Goal: Information Seeking & Learning: Learn about a topic

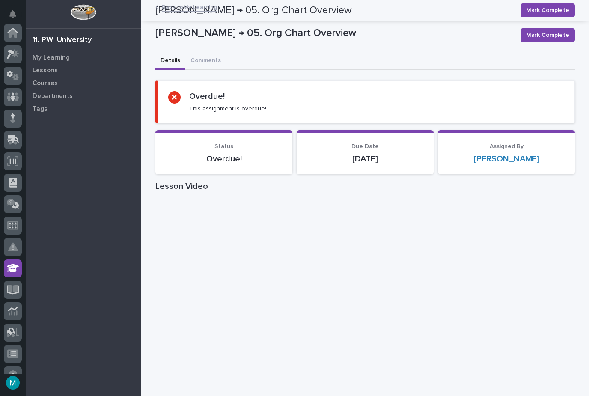
scroll to position [185, 0]
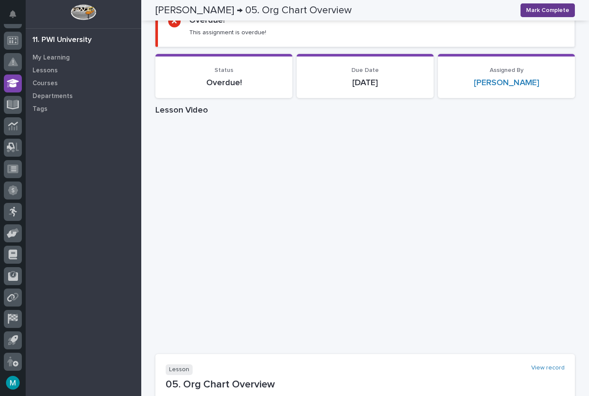
click at [552, 15] on button "Mark Complete" at bounding box center [548, 10] width 54 height 14
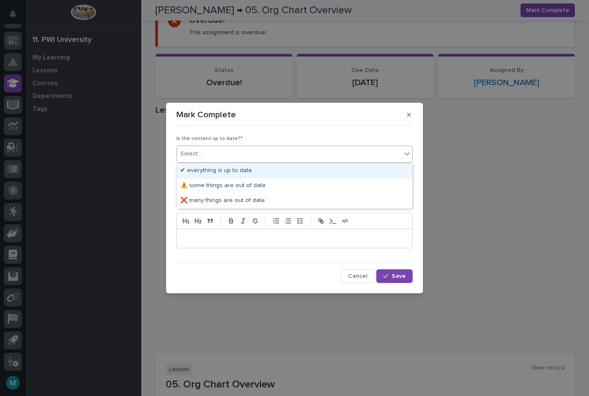
click at [242, 170] on div "✔ everything is up to date" at bounding box center [295, 171] width 236 height 15
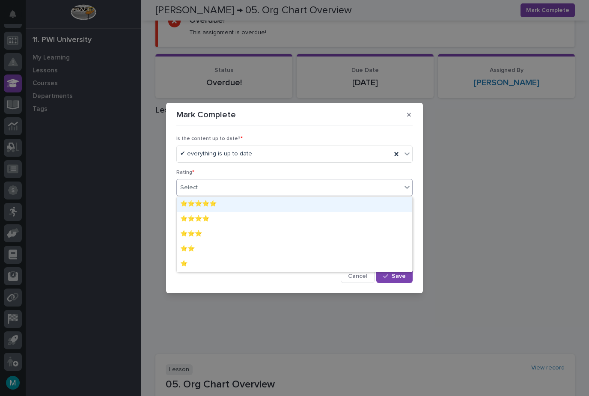
click at [227, 202] on div "⭐⭐⭐⭐⭐" at bounding box center [295, 204] width 236 height 15
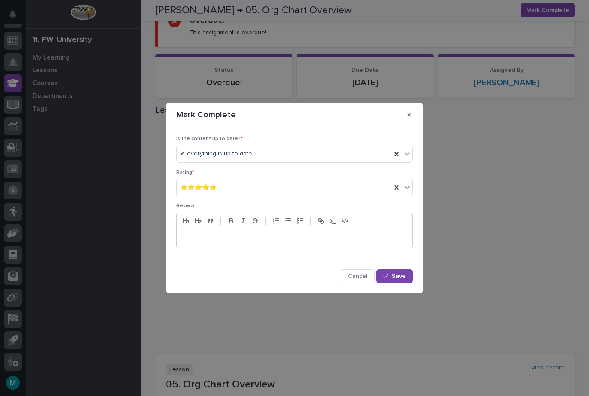
click at [402, 266] on div "Is the content up to date? * ✔ everything is up to date Rating * ⭐⭐⭐⭐⭐ Review C…" at bounding box center [294, 206] width 236 height 154
click at [394, 277] on span "Save" at bounding box center [399, 276] width 14 height 6
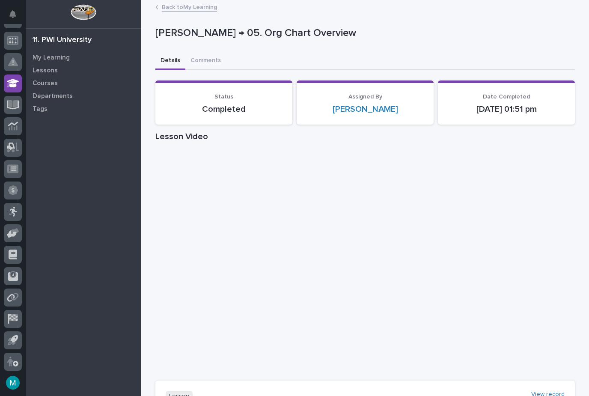
scroll to position [0, 0]
click at [200, 9] on link "Back to My Learning" at bounding box center [189, 7] width 55 height 10
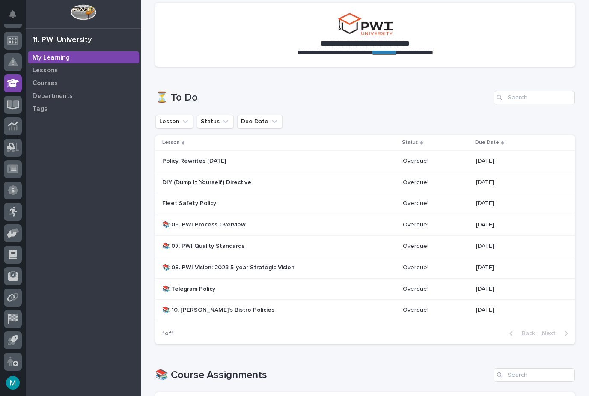
scroll to position [68, 0]
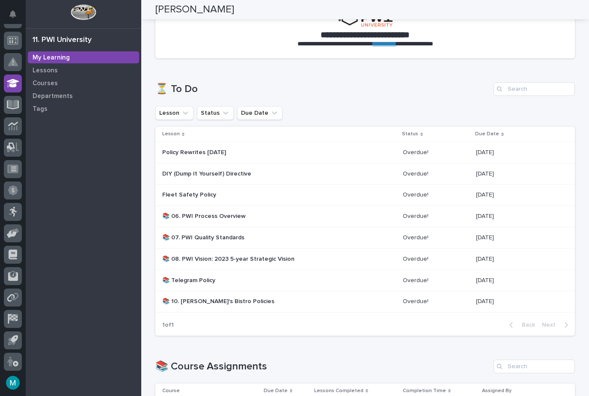
click at [268, 213] on p "📚 06. PWI Process Overview" at bounding box center [237, 216] width 150 height 7
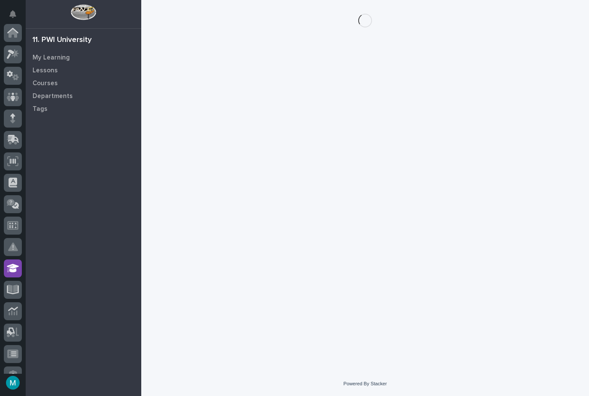
scroll to position [185, 0]
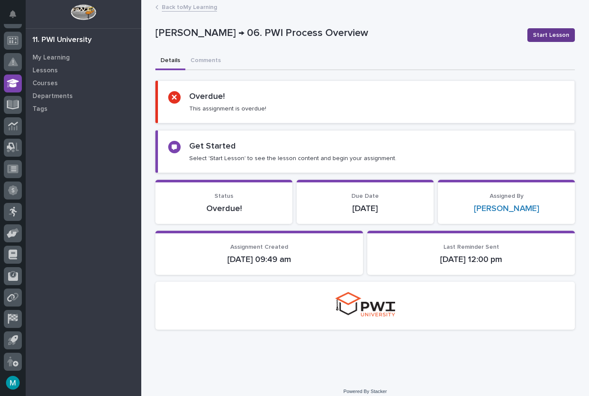
click at [556, 39] on span "Start Lesson" at bounding box center [551, 35] width 36 height 9
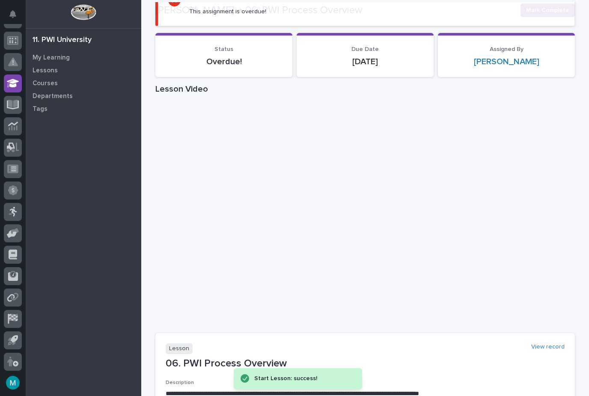
scroll to position [109, 0]
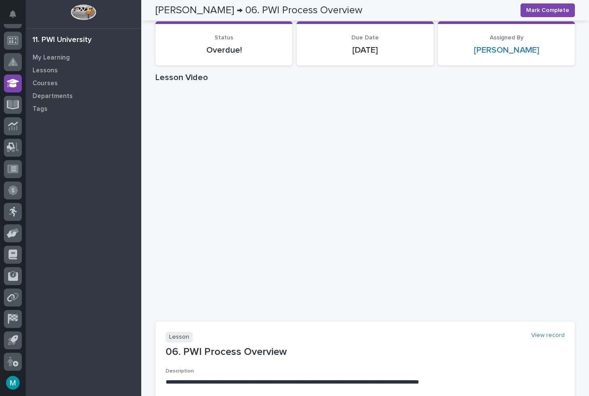
click at [549, 11] on span "Mark Complete" at bounding box center [547, 10] width 43 height 9
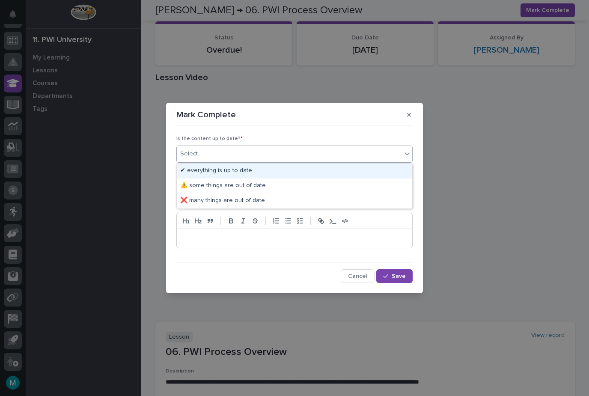
click at [249, 172] on div "✔ everything is up to date" at bounding box center [295, 171] width 236 height 15
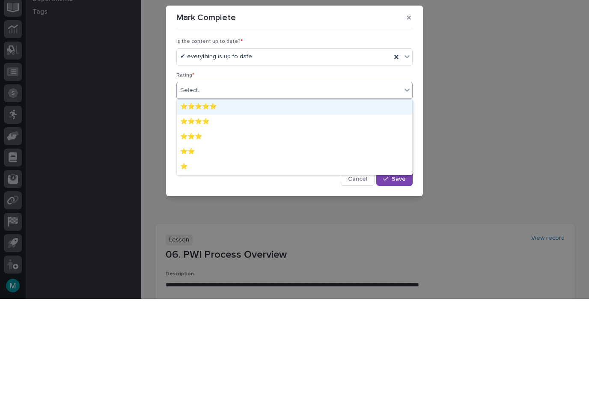
click at [221, 197] on div "⭐⭐⭐⭐⭐" at bounding box center [295, 204] width 236 height 15
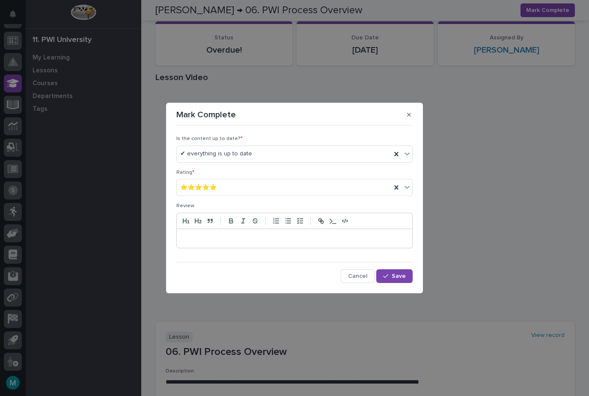
click at [402, 273] on span "Save" at bounding box center [399, 276] width 14 height 6
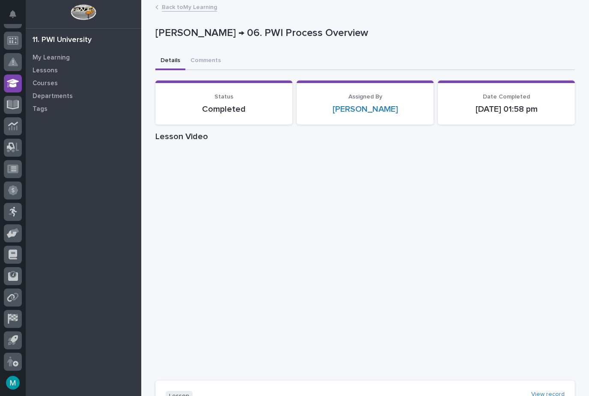
scroll to position [0, 0]
click at [191, 9] on link "Back to My Learning" at bounding box center [189, 7] width 55 height 10
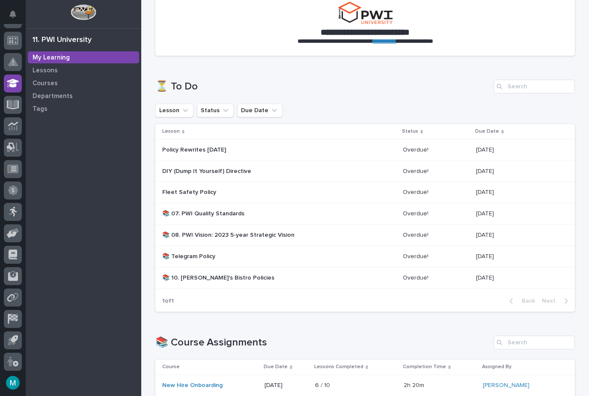
scroll to position [72, 0]
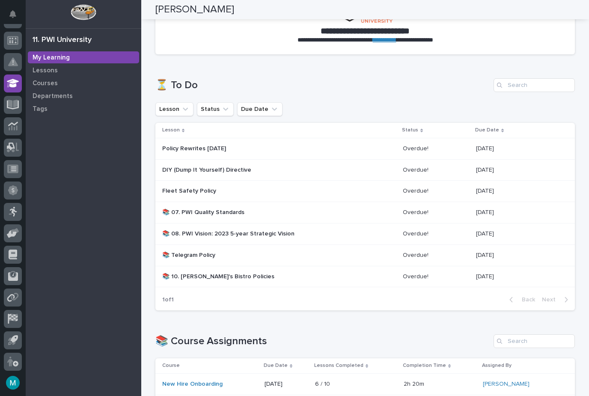
click at [257, 209] on p "📚 07. PWI Quality Standards" at bounding box center [237, 212] width 150 height 7
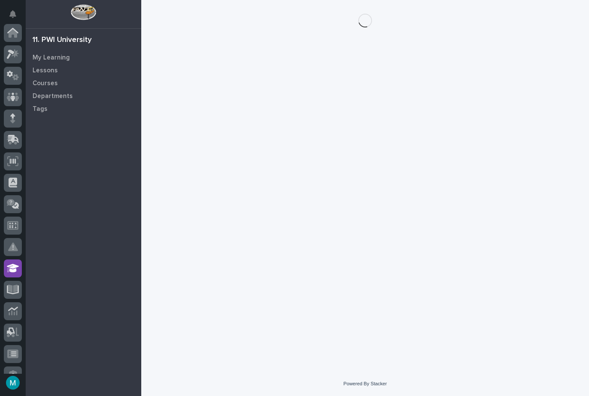
scroll to position [185, 0]
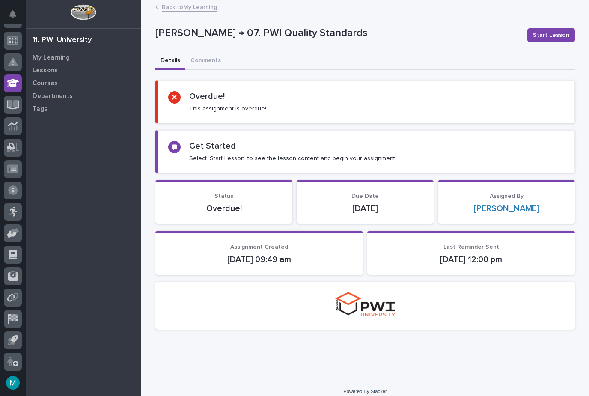
click at [557, 39] on button "Start Lesson" at bounding box center [552, 35] width 48 height 14
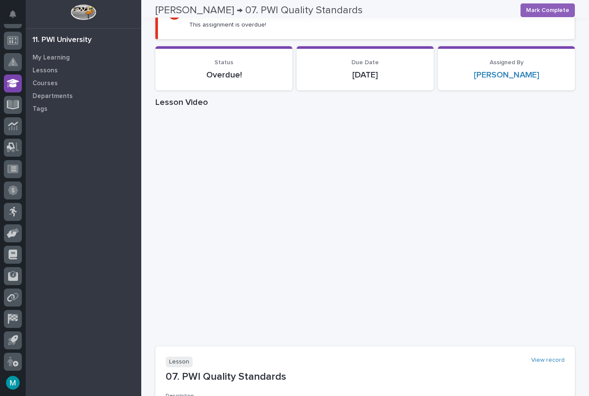
scroll to position [87, 0]
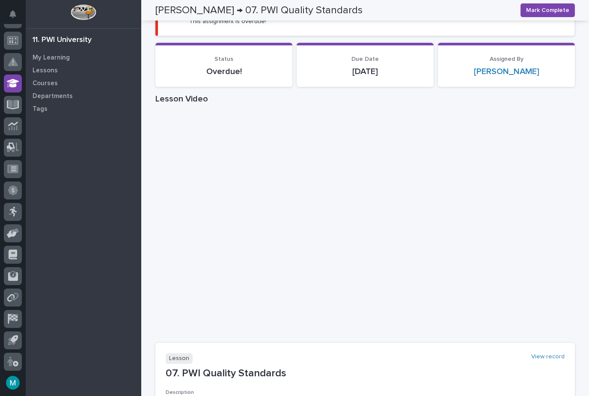
click at [542, 10] on span "Mark Complete" at bounding box center [547, 10] width 43 height 9
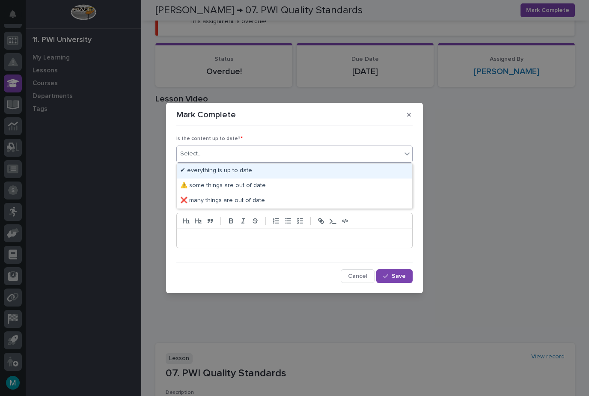
click at [201, 173] on div "✔ everything is up to date" at bounding box center [295, 171] width 236 height 15
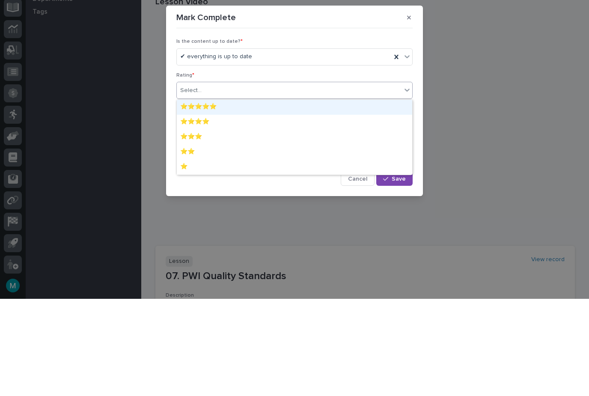
click at [198, 197] on div "⭐⭐⭐⭐⭐" at bounding box center [295, 204] width 236 height 15
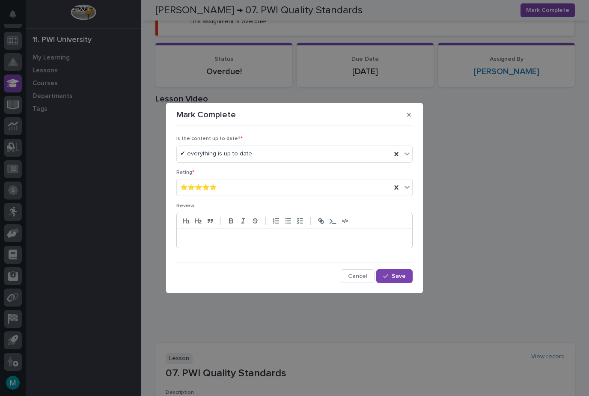
click at [393, 274] on span "Save" at bounding box center [399, 276] width 14 height 6
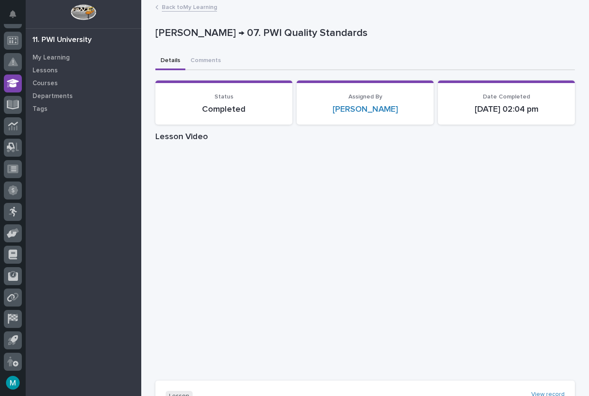
scroll to position [0, 0]
click at [186, 5] on link "Back to My Learning" at bounding box center [189, 7] width 55 height 10
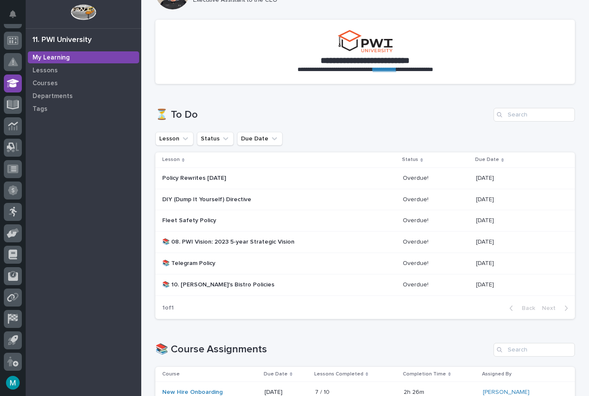
scroll to position [43, 0]
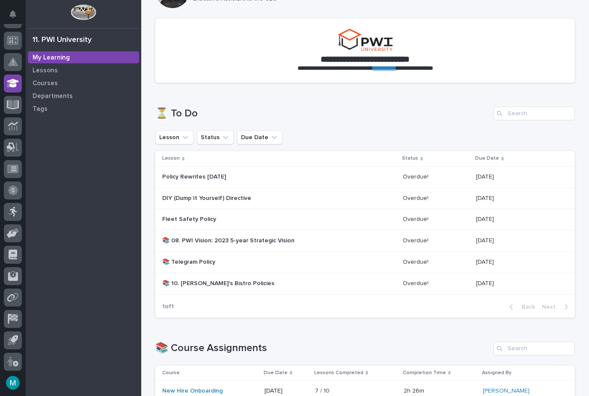
click at [194, 261] on p "📚 Telegram Policy" at bounding box center [237, 262] width 150 height 7
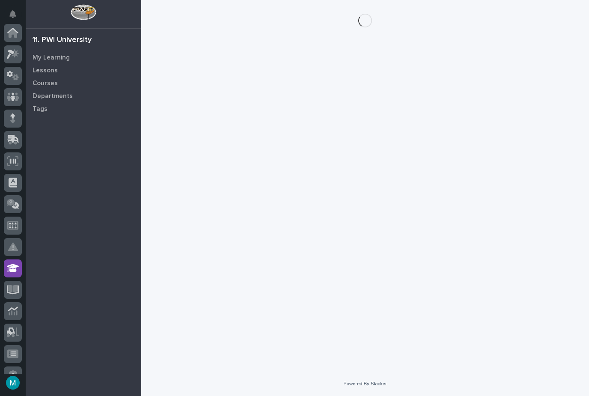
scroll to position [185, 0]
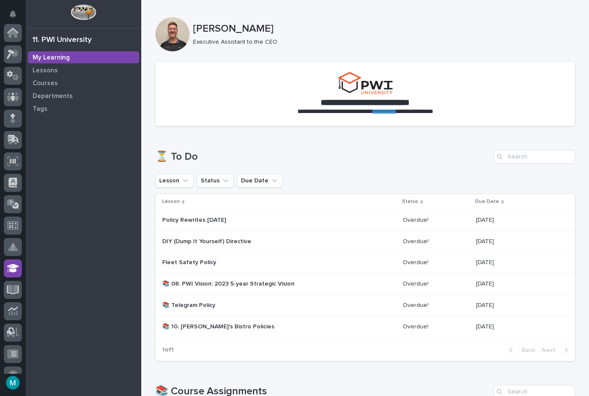
scroll to position [185, 0]
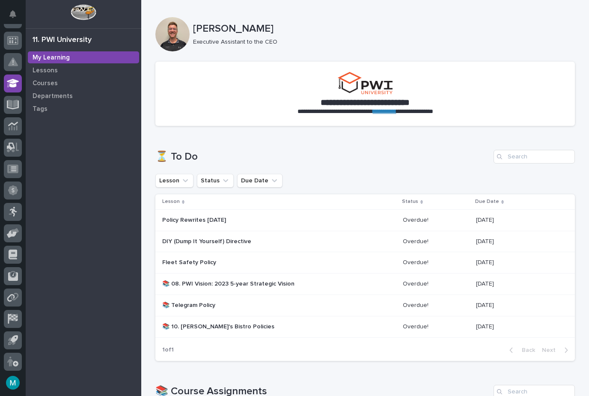
click at [190, 280] on p "📚 08. PWI Vision: 2023 5-year Strategic Vision" at bounding box center [237, 283] width 150 height 7
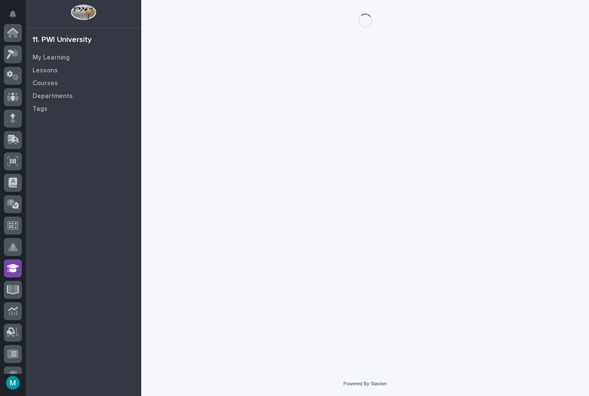
scroll to position [185, 0]
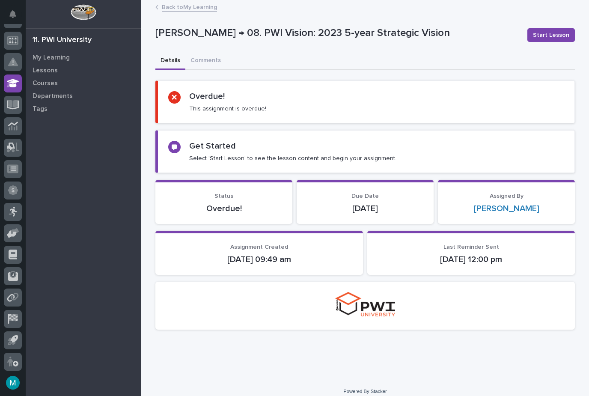
click at [552, 33] on span "Start Lesson" at bounding box center [551, 35] width 36 height 9
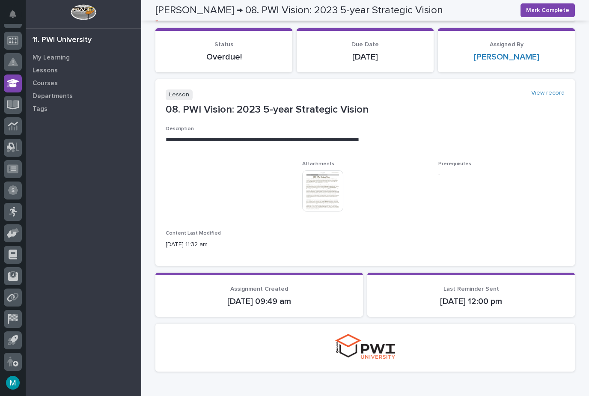
scroll to position [107, 0]
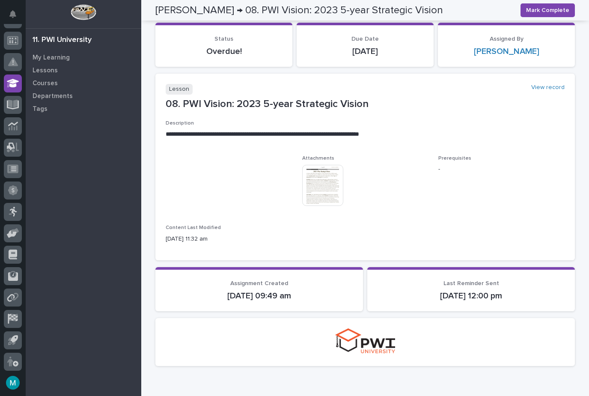
click at [326, 182] on img at bounding box center [322, 185] width 41 height 41
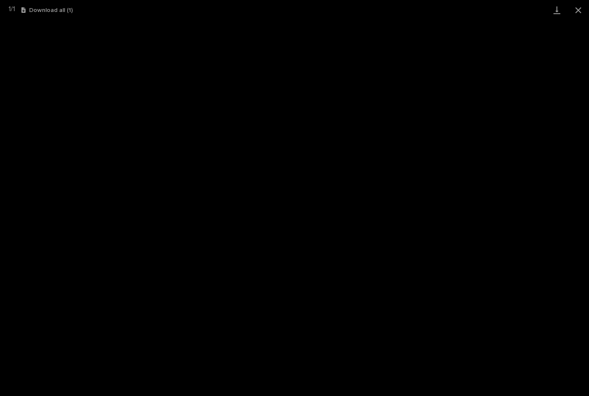
click at [581, 13] on button "Close gallery" at bounding box center [578, 10] width 21 height 20
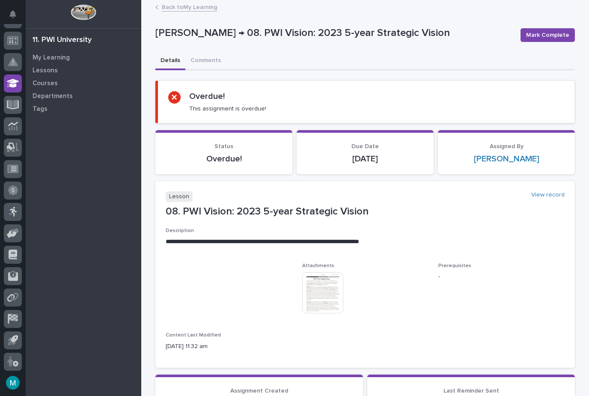
scroll to position [0, 0]
click at [546, 36] on span "Mark Complete" at bounding box center [547, 35] width 43 height 9
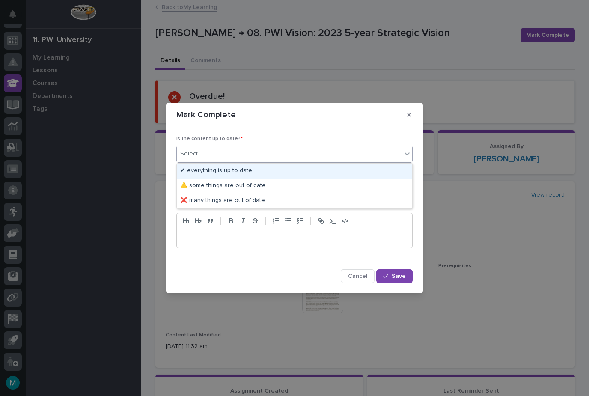
click at [254, 168] on div "✔ everything is up to date" at bounding box center [295, 171] width 236 height 15
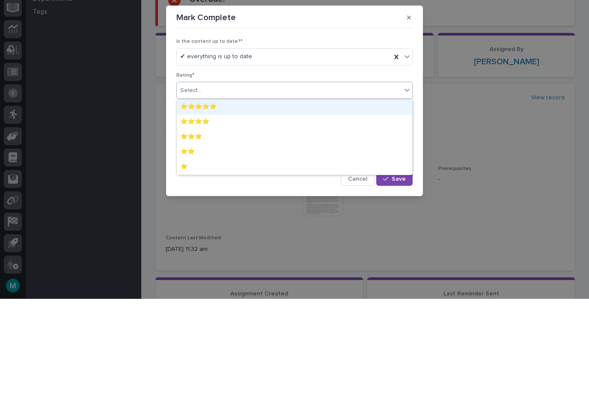
click at [216, 197] on div "⭐⭐⭐⭐⭐" at bounding box center [295, 204] width 236 height 15
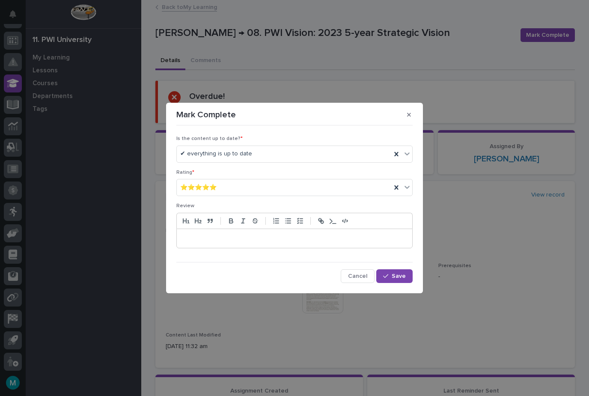
click at [399, 274] on span "Save" at bounding box center [399, 276] width 14 height 6
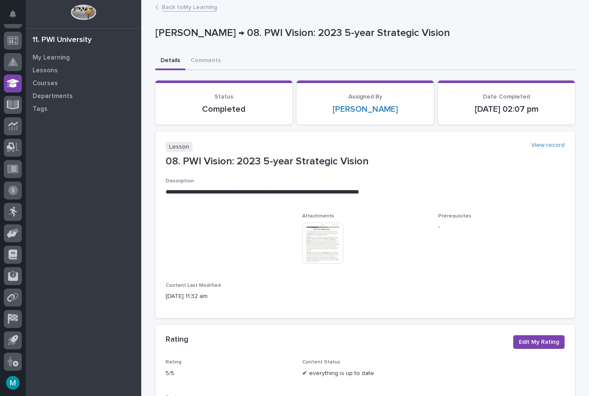
click at [190, 9] on link "Back to My Learning" at bounding box center [189, 7] width 55 height 10
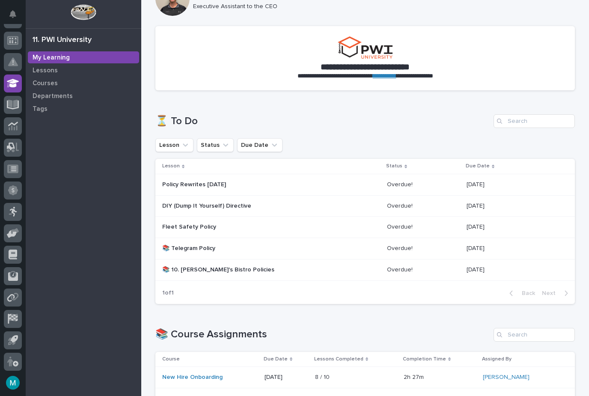
scroll to position [36, 0]
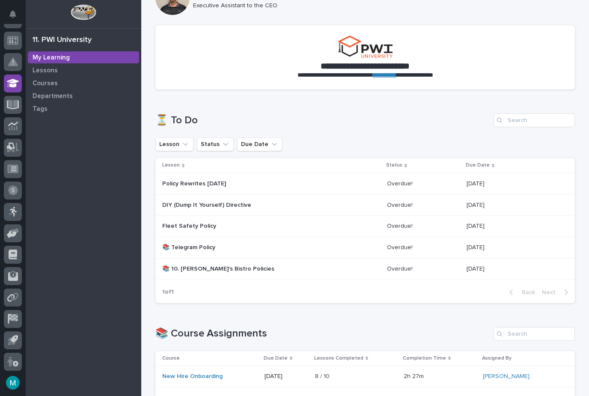
click at [242, 223] on p "Fleet Safety Policy" at bounding box center [237, 226] width 150 height 7
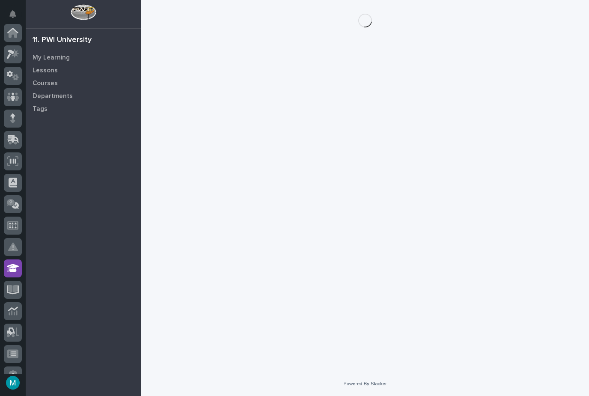
scroll to position [185, 0]
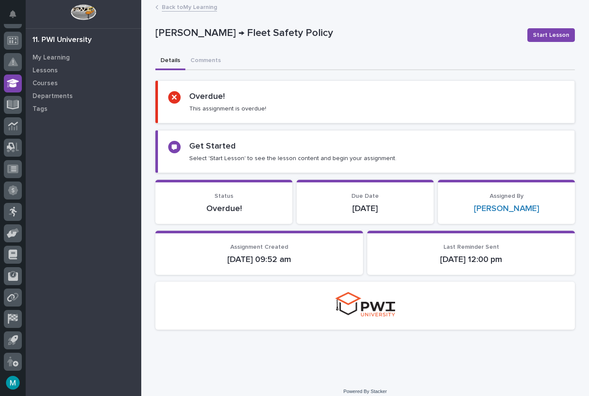
click at [547, 31] on span "Start Lesson" at bounding box center [551, 35] width 36 height 9
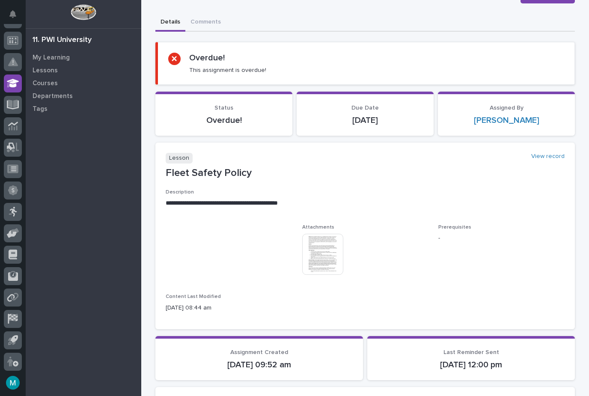
scroll to position [42, 0]
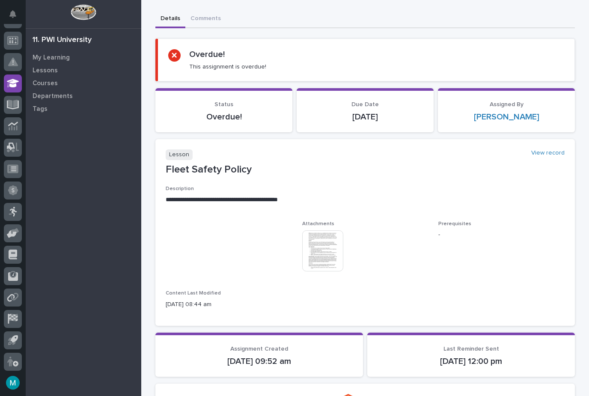
click at [320, 251] on img at bounding box center [322, 250] width 41 height 41
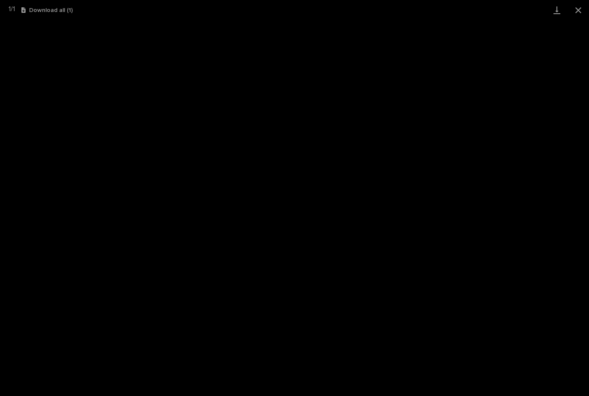
click at [42, 13] on button "Download all ( 1 )" at bounding box center [46, 10] width 51 height 6
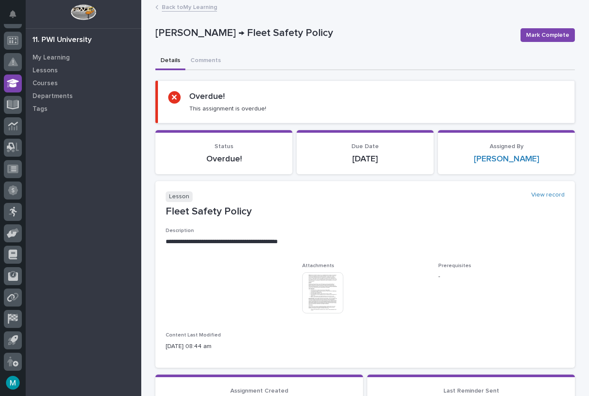
click at [547, 36] on span "Mark Complete" at bounding box center [547, 35] width 43 height 9
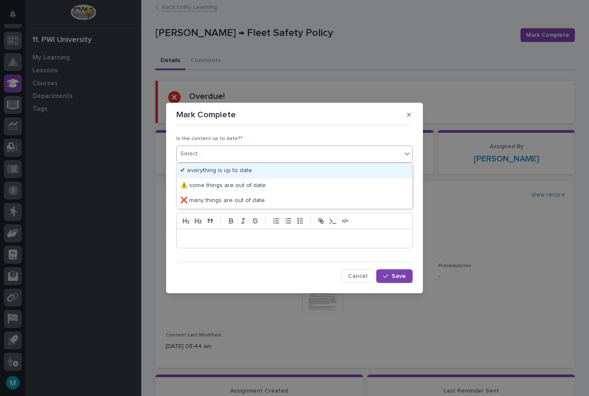
click at [251, 170] on div "✔ everything is up to date" at bounding box center [295, 171] width 236 height 15
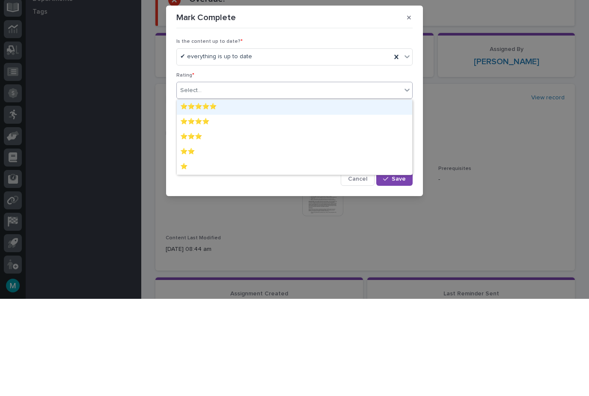
click at [227, 197] on div "⭐⭐⭐⭐⭐" at bounding box center [295, 204] width 236 height 15
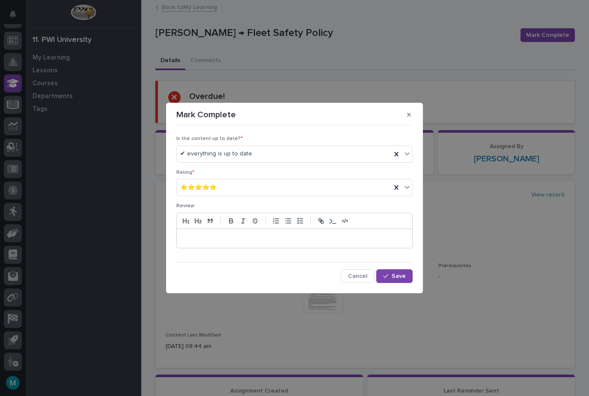
click at [397, 273] on span "Save" at bounding box center [399, 276] width 14 height 6
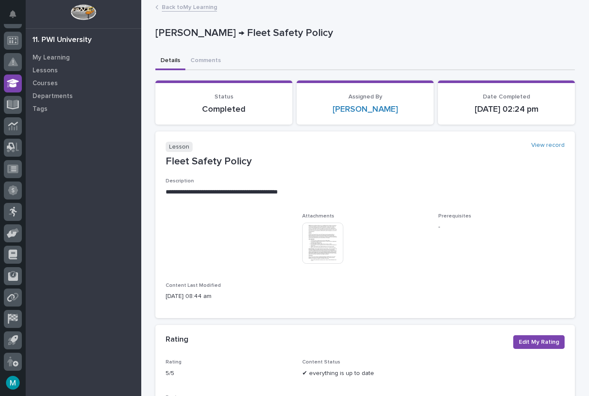
click at [184, 7] on link "Back to My Learning" at bounding box center [189, 7] width 55 height 10
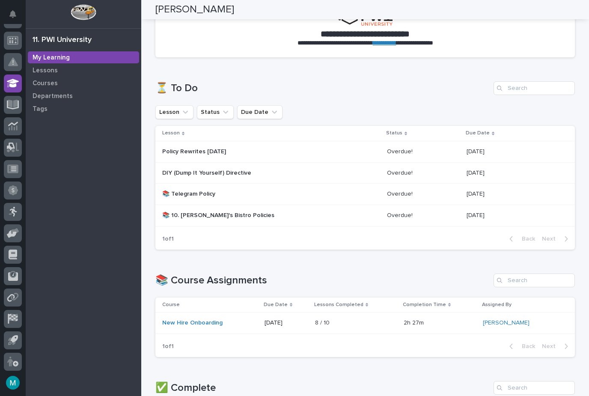
scroll to position [67, 0]
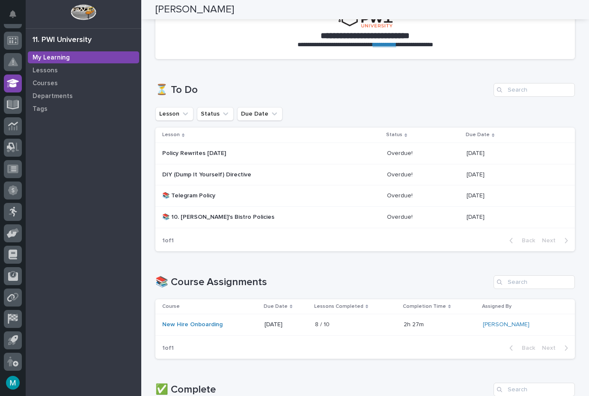
click at [267, 153] on p "Policy Rewrites [DATE]" at bounding box center [237, 153] width 150 height 7
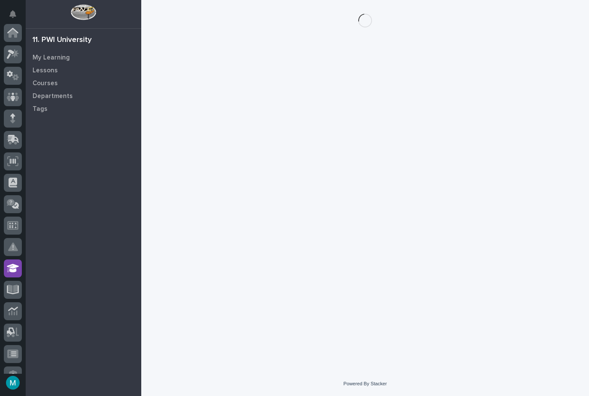
scroll to position [185, 0]
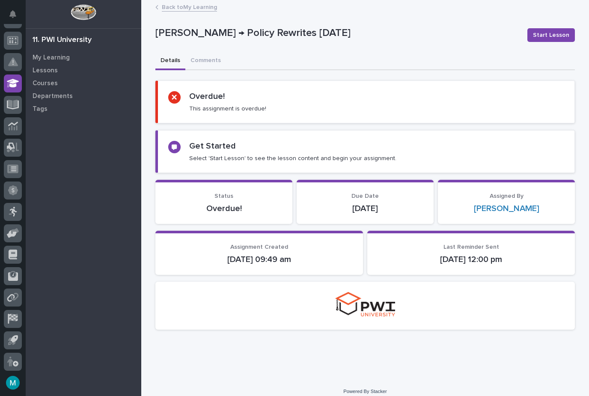
click at [551, 33] on span "Start Lesson" at bounding box center [551, 35] width 36 height 9
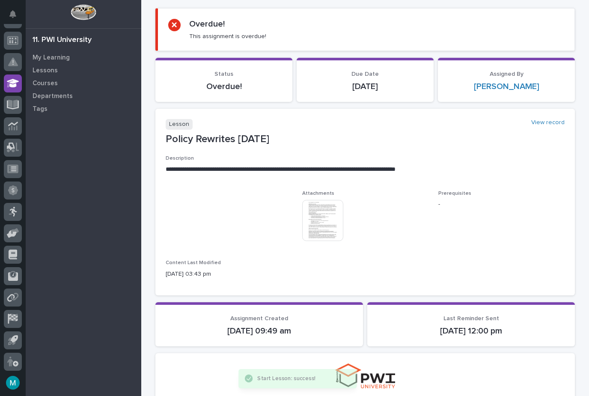
scroll to position [81, 0]
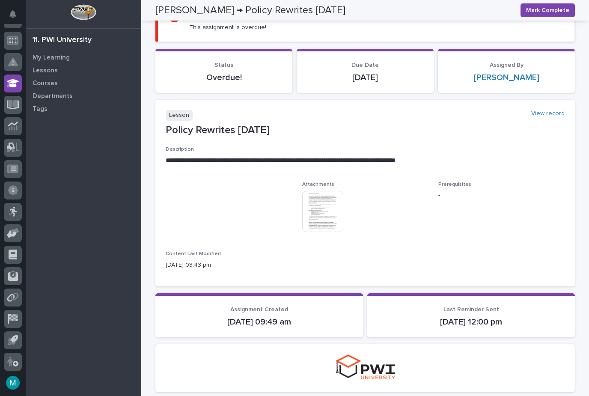
click at [326, 198] on img at bounding box center [322, 211] width 41 height 41
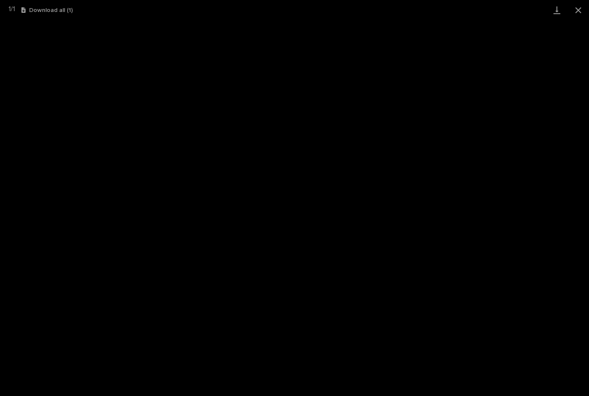
click at [48, 10] on button "Download all ( 1 )" at bounding box center [46, 10] width 51 height 6
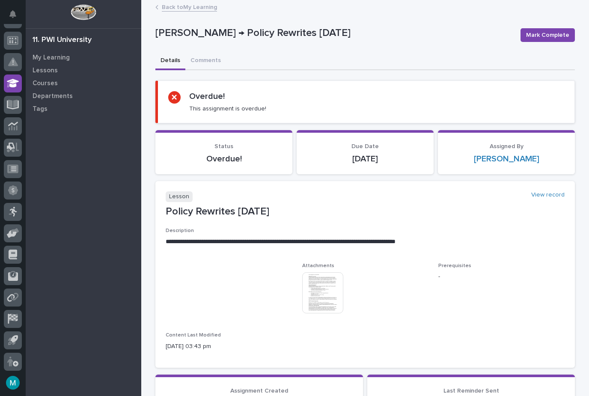
click at [317, 287] on img at bounding box center [322, 292] width 41 height 41
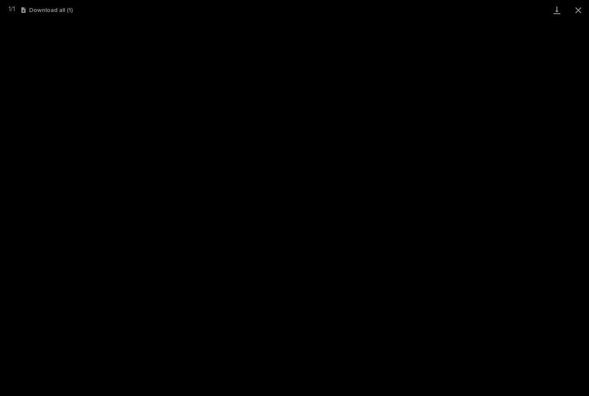
click at [64, 11] on button "Download all ( 1 )" at bounding box center [46, 10] width 51 height 6
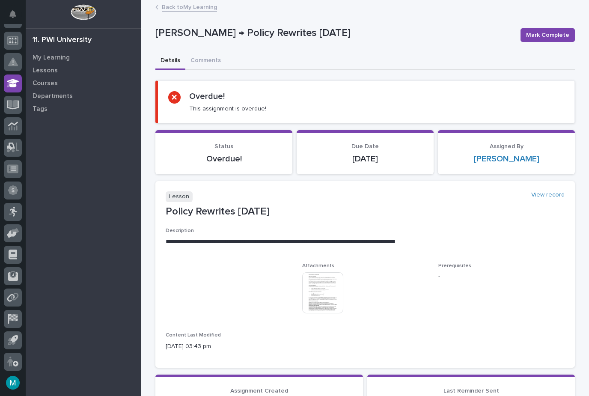
click at [552, 36] on span "Mark Complete" at bounding box center [547, 35] width 43 height 9
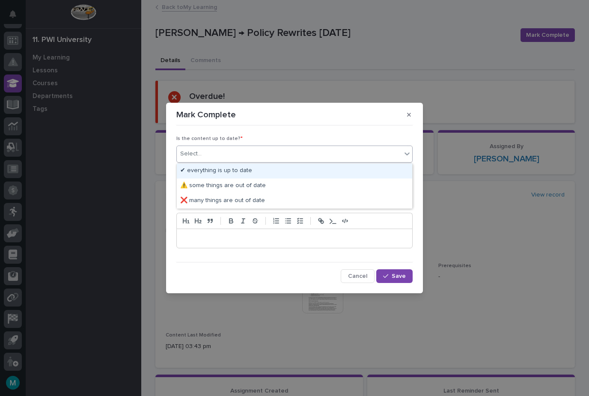
click at [246, 169] on div "✔ everything is up to date" at bounding box center [295, 171] width 236 height 15
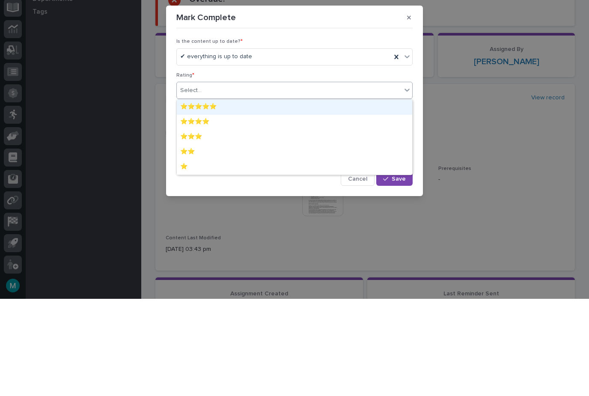
click at [217, 197] on div "⭐⭐⭐⭐⭐" at bounding box center [295, 204] width 236 height 15
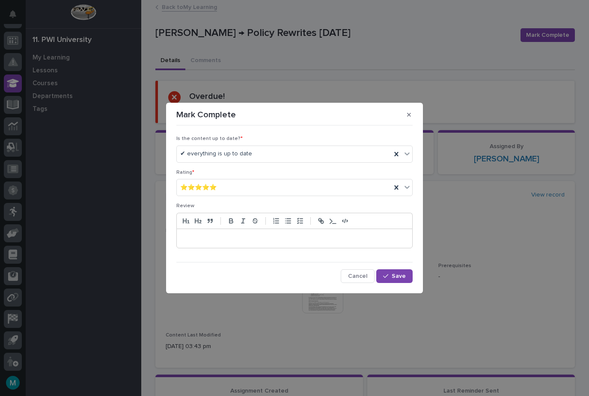
click at [398, 278] on span "Save" at bounding box center [399, 276] width 14 height 6
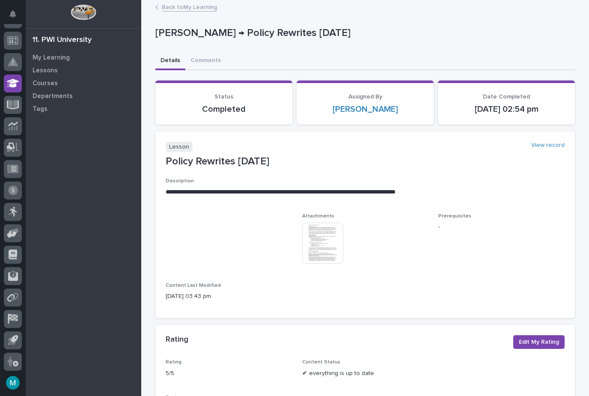
click at [190, 6] on link "Back to My Learning" at bounding box center [189, 7] width 55 height 10
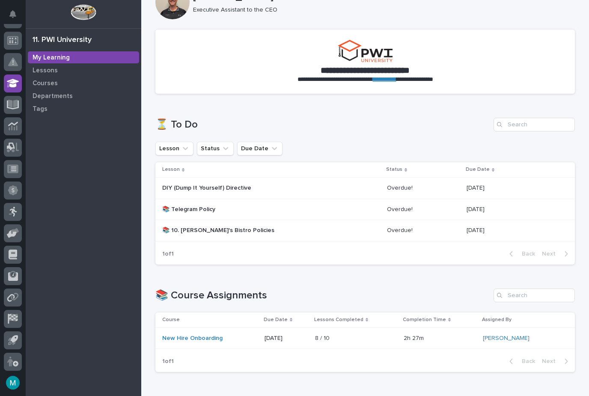
scroll to position [40, 0]
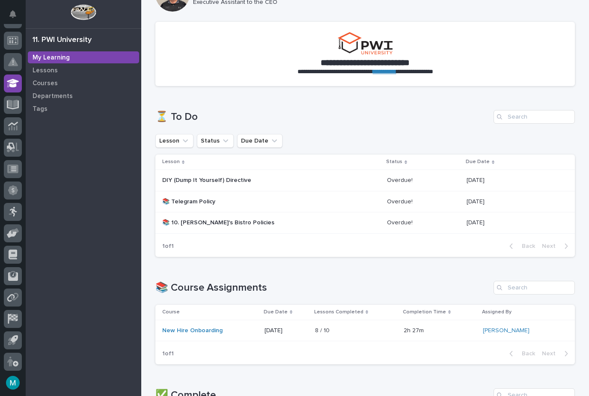
click at [212, 197] on div "📚 Telegram Policy" at bounding box center [237, 201] width 150 height 9
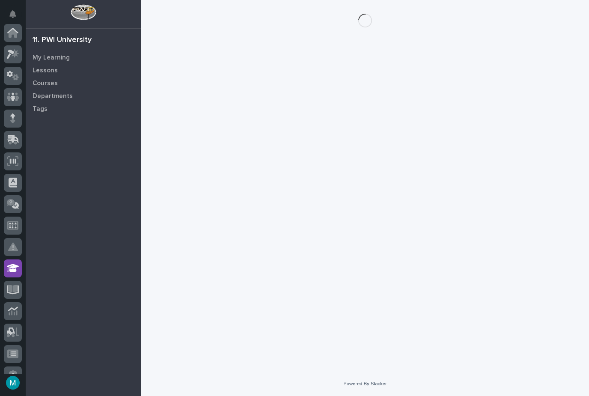
scroll to position [185, 0]
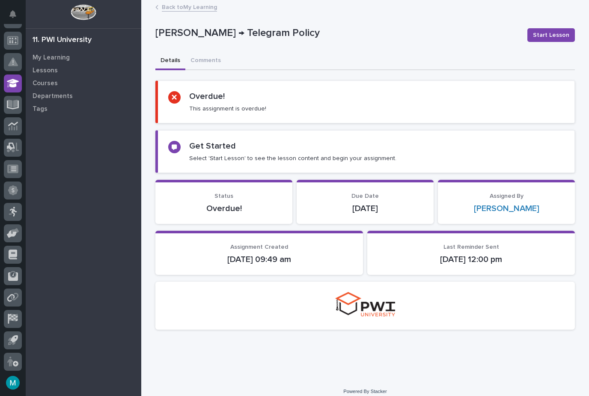
click at [555, 32] on span "Start Lesson" at bounding box center [551, 35] width 36 height 9
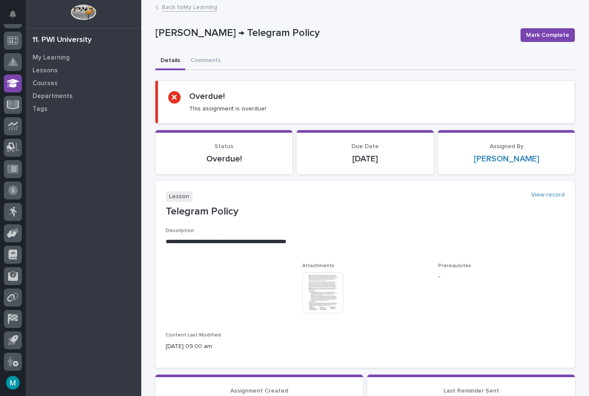
click at [328, 292] on img at bounding box center [322, 292] width 41 height 41
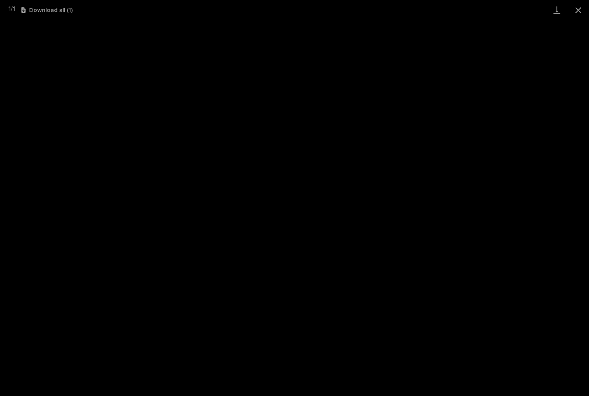
click at [57, 7] on button "Download all ( 1 )" at bounding box center [46, 10] width 51 height 6
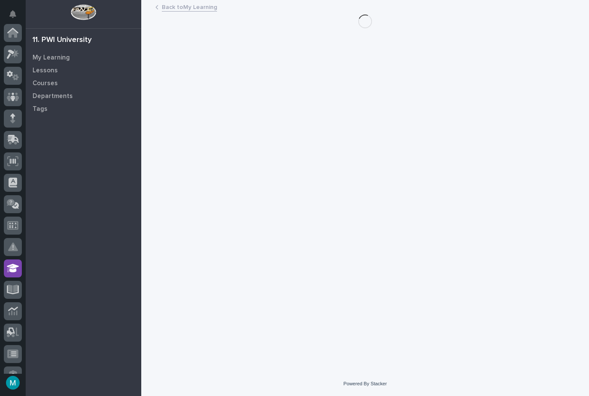
scroll to position [185, 0]
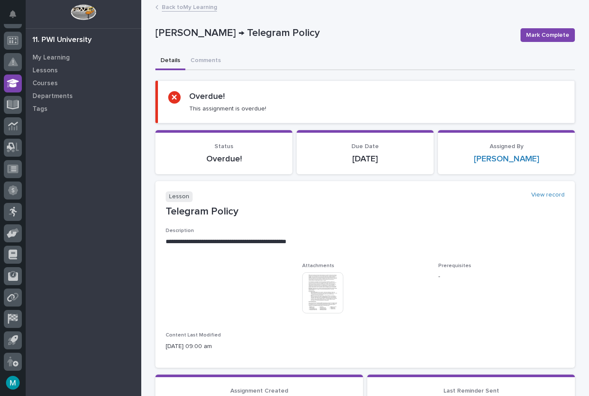
click at [547, 29] on button "Mark Complete" at bounding box center [548, 35] width 54 height 14
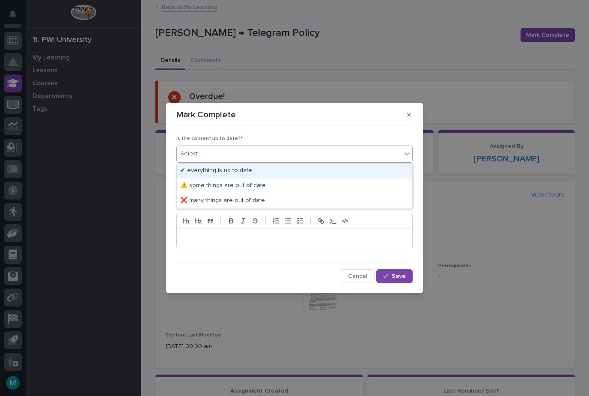
click at [205, 169] on div "✔ everything is up to date" at bounding box center [295, 171] width 236 height 15
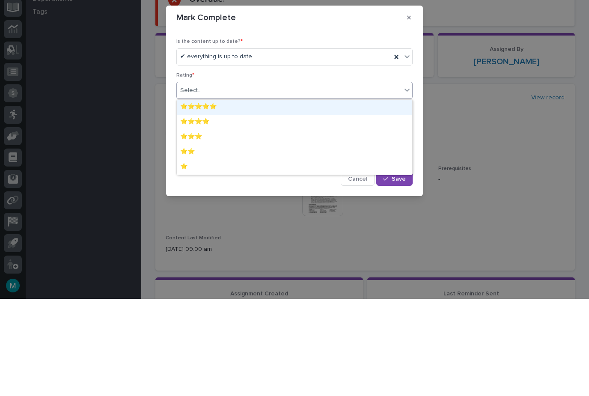
click at [196, 197] on div "⭐⭐⭐⭐⭐" at bounding box center [295, 204] width 236 height 15
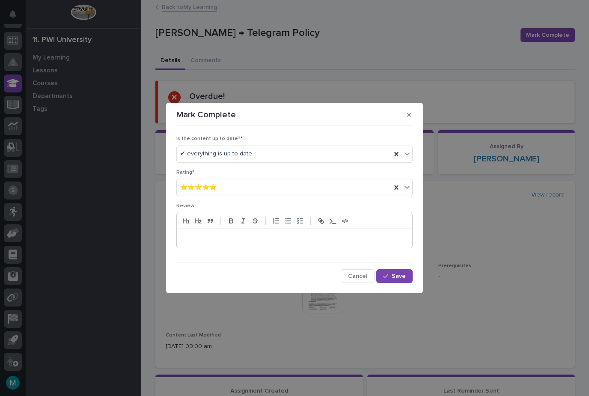
click at [395, 271] on button "Save" at bounding box center [394, 276] width 36 height 14
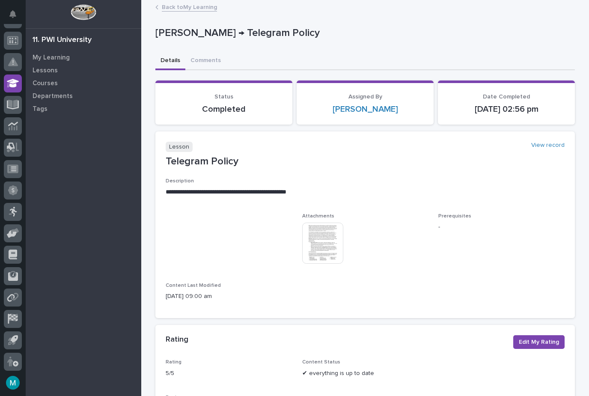
scroll to position [0, 0]
click at [192, 6] on link "Back to My Learning" at bounding box center [189, 7] width 55 height 10
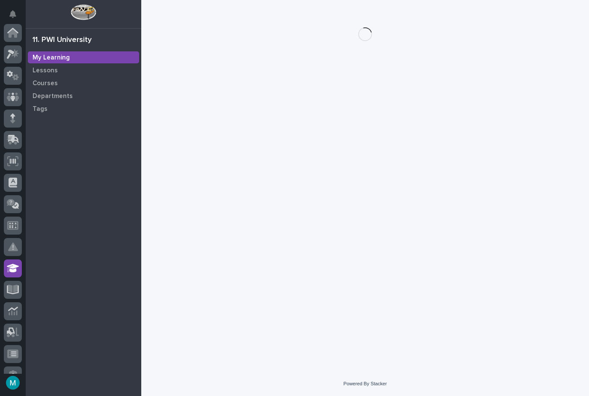
scroll to position [185, 0]
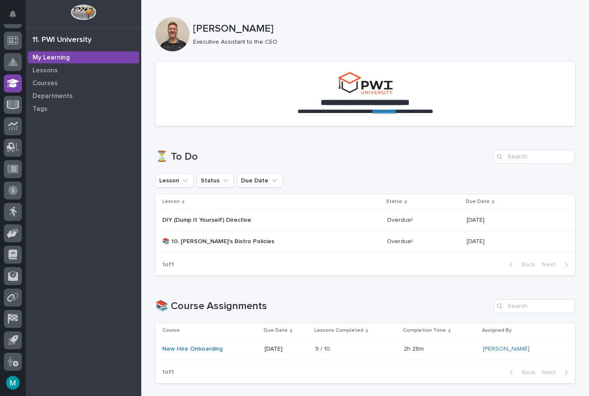
click at [194, 218] on p "DIY (Dump It Yourself) Directive" at bounding box center [237, 220] width 150 height 7
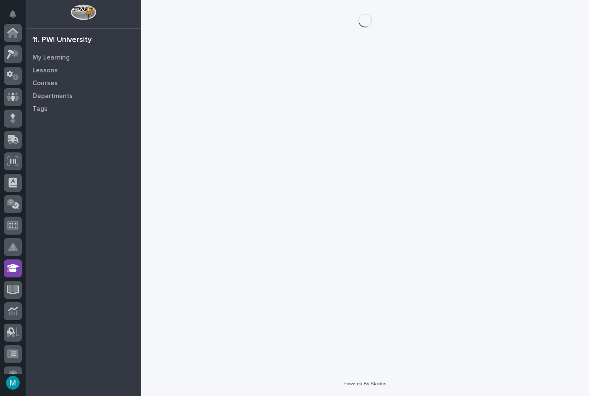
scroll to position [185, 0]
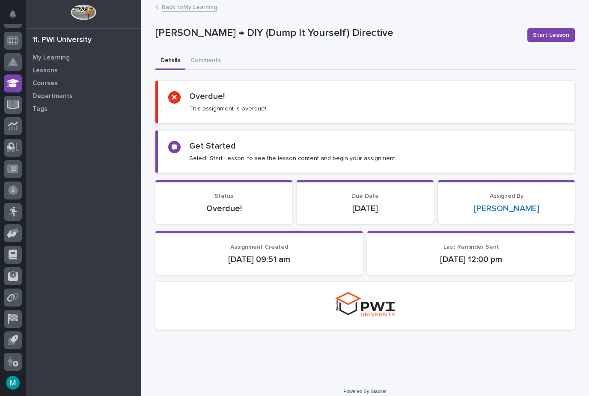
click at [554, 28] on button "Start Lesson" at bounding box center [552, 35] width 48 height 14
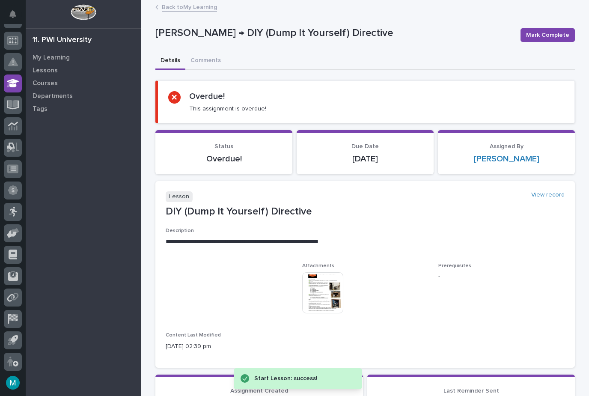
click at [317, 295] on img at bounding box center [322, 292] width 41 height 41
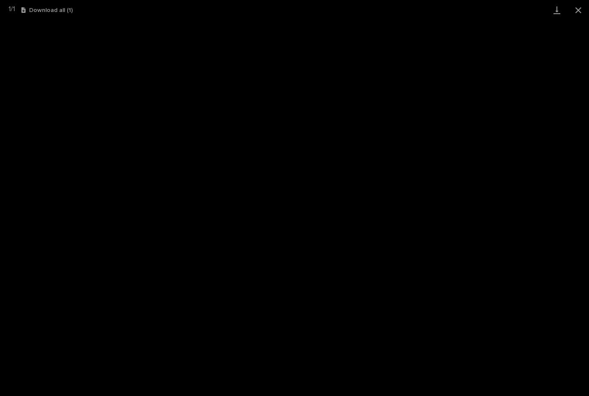
click at [46, 9] on button "Download all ( 1 )" at bounding box center [46, 10] width 51 height 6
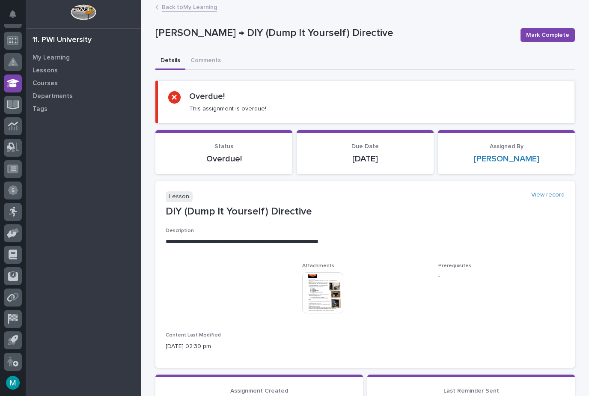
click at [540, 33] on span "Mark Complete" at bounding box center [547, 35] width 43 height 9
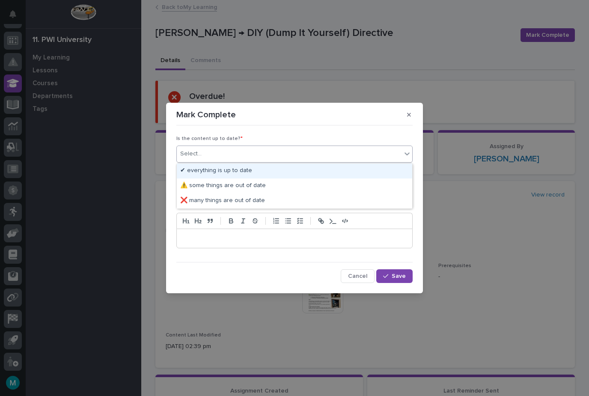
click at [206, 167] on div "✔ everything is up to date" at bounding box center [295, 171] width 236 height 15
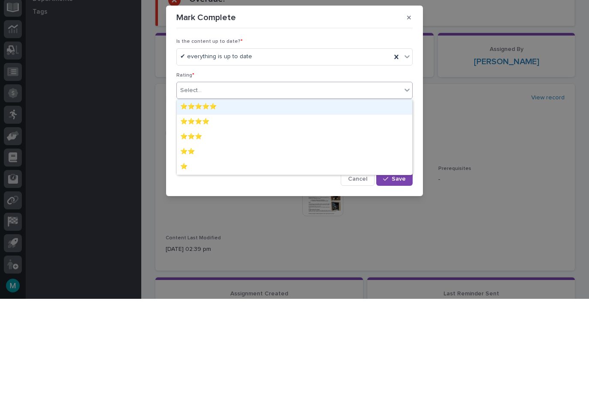
click at [198, 197] on div "⭐⭐⭐⭐⭐" at bounding box center [295, 204] width 236 height 15
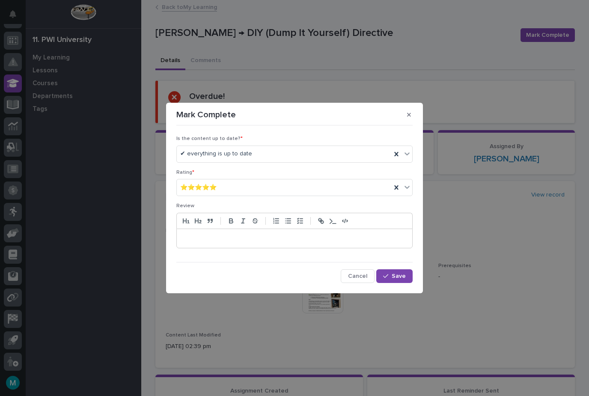
click at [395, 276] on span "Save" at bounding box center [399, 276] width 14 height 6
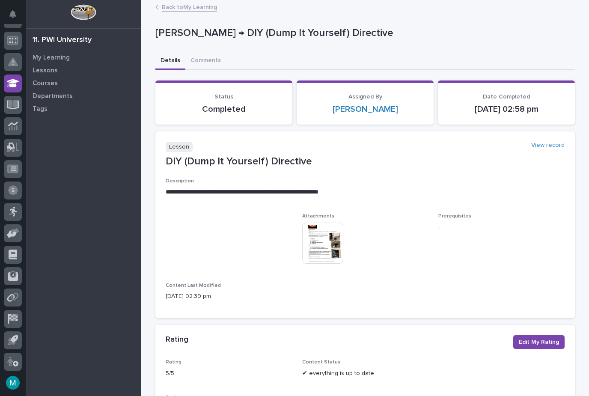
scroll to position [0, 0]
click at [191, 10] on link "Back to My Learning" at bounding box center [189, 7] width 55 height 10
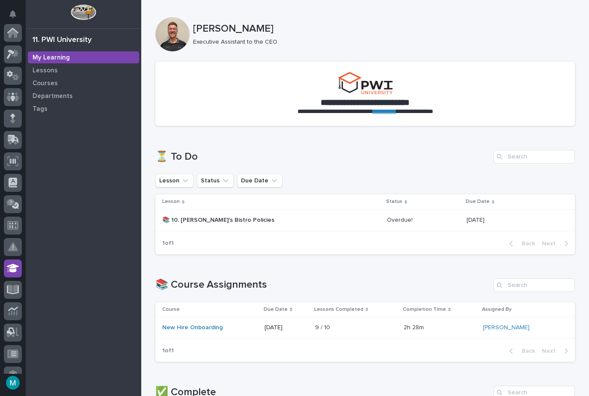
scroll to position [185, 0]
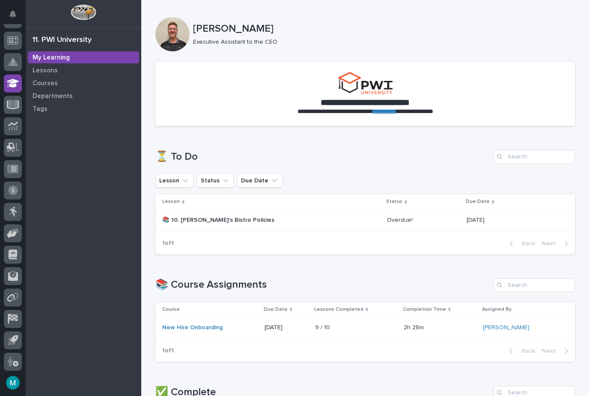
click at [208, 217] on p "📚 10. [PERSON_NAME]'s Bistro Policies" at bounding box center [237, 220] width 150 height 7
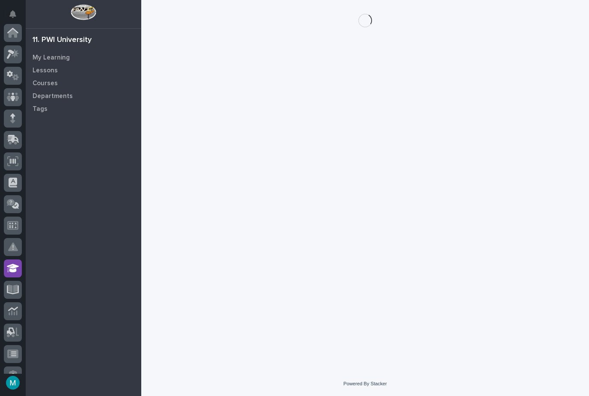
scroll to position [185, 0]
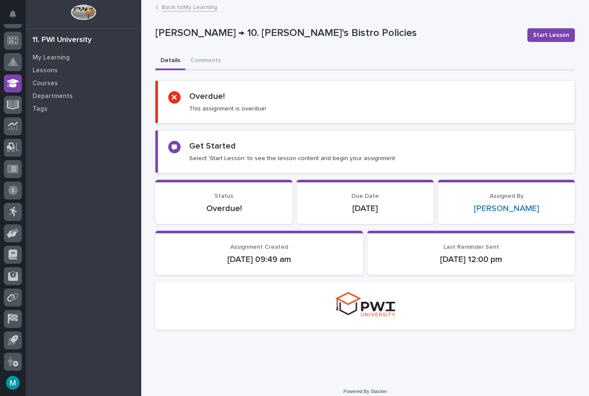
click at [554, 36] on span "Start Lesson" at bounding box center [551, 35] width 36 height 9
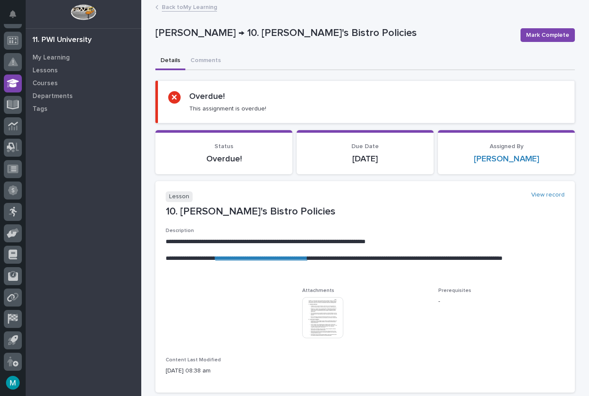
click at [320, 313] on img at bounding box center [322, 317] width 41 height 41
click at [321, 308] on img at bounding box center [322, 317] width 41 height 41
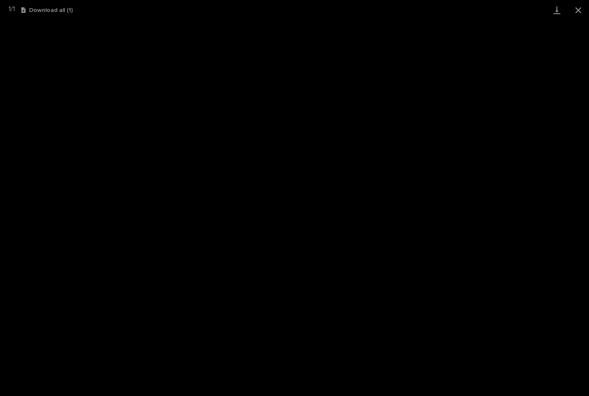
click at [58, 9] on button "Download all ( 1 )" at bounding box center [46, 10] width 51 height 6
click at [584, 12] on button "Close gallery" at bounding box center [578, 10] width 21 height 20
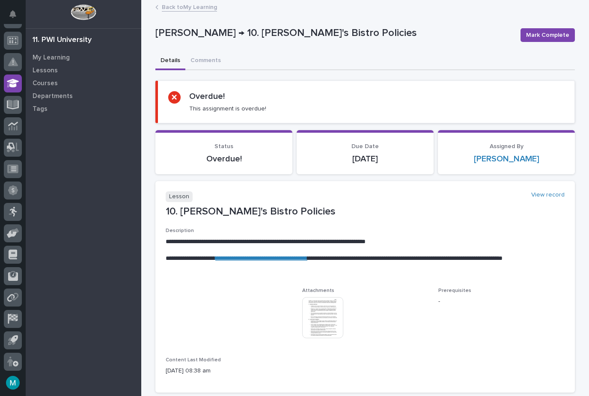
click at [558, 33] on span "Mark Complete" at bounding box center [547, 35] width 43 height 9
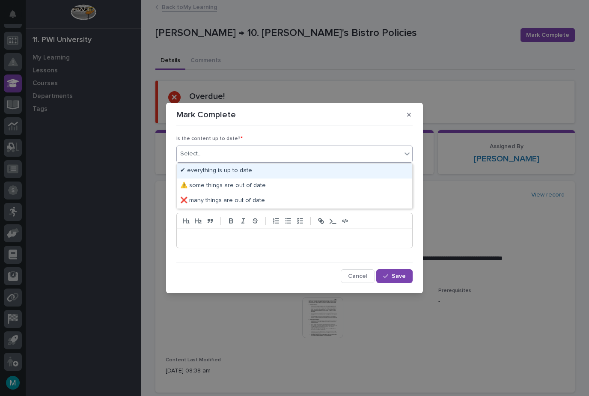
click at [243, 168] on div "✔ everything is up to date" at bounding box center [295, 171] width 236 height 15
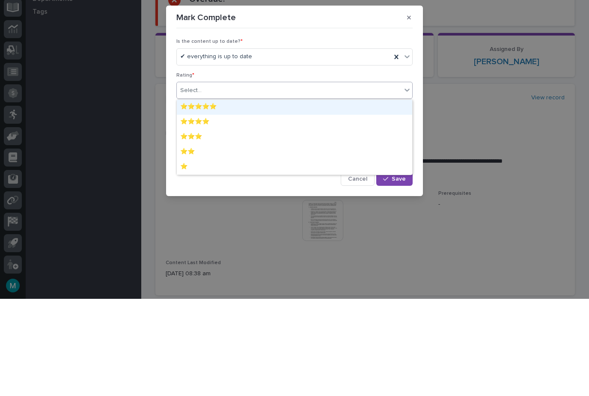
click at [216, 197] on div "⭐⭐⭐⭐⭐" at bounding box center [295, 204] width 236 height 15
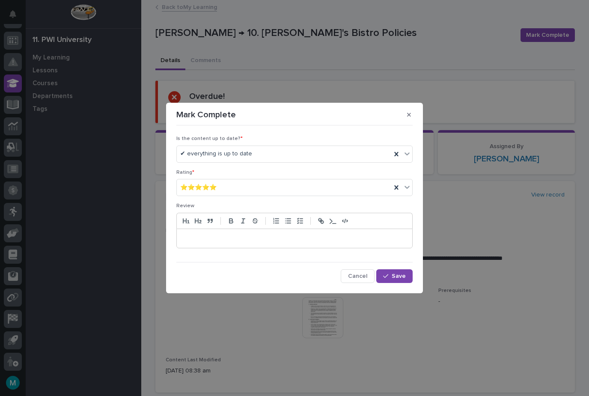
click at [394, 274] on span "Save" at bounding box center [399, 276] width 14 height 6
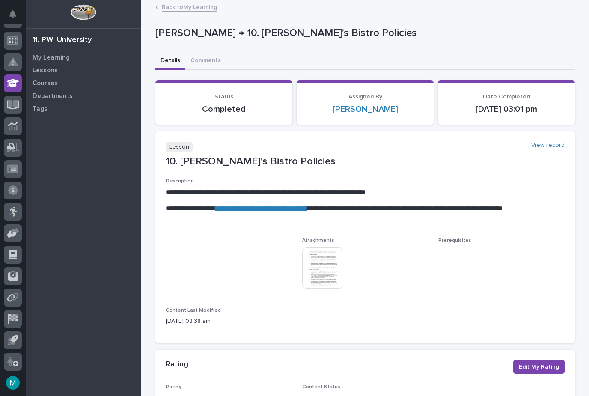
scroll to position [0, 0]
click at [196, 6] on link "Back to My Learning" at bounding box center [189, 7] width 55 height 10
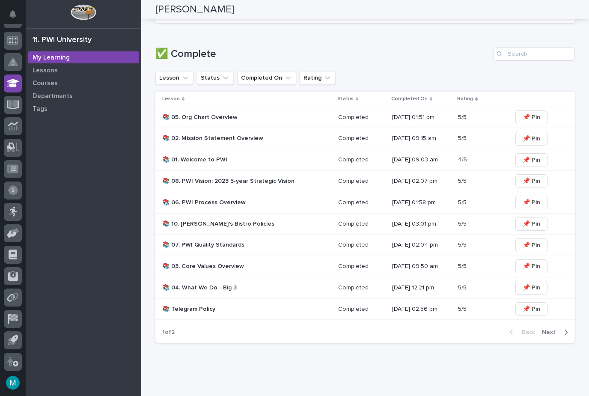
scroll to position [382, 0]
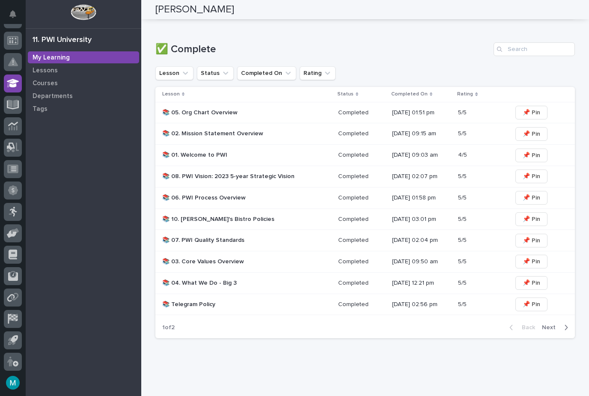
click at [554, 325] on span "Next" at bounding box center [551, 328] width 19 height 6
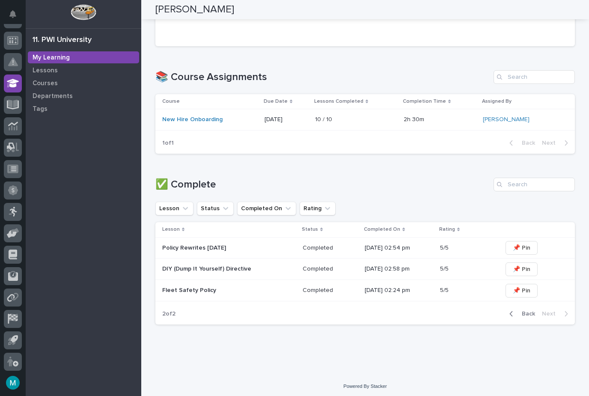
click at [513, 312] on icon "button" at bounding box center [512, 314] width 4 height 8
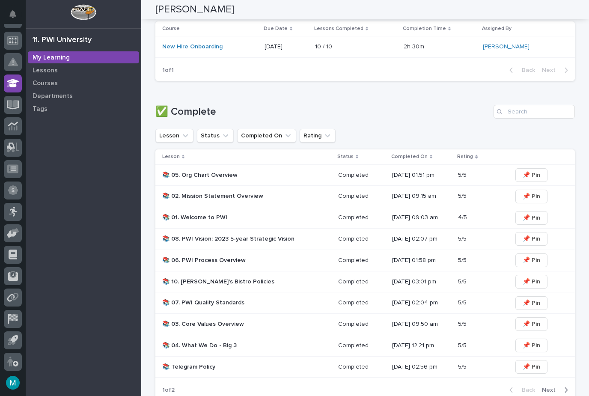
scroll to position [337, 0]
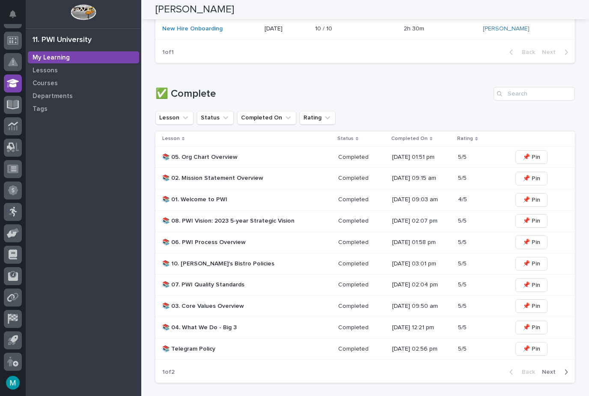
click at [477, 197] on p at bounding box center [481, 199] width 47 height 7
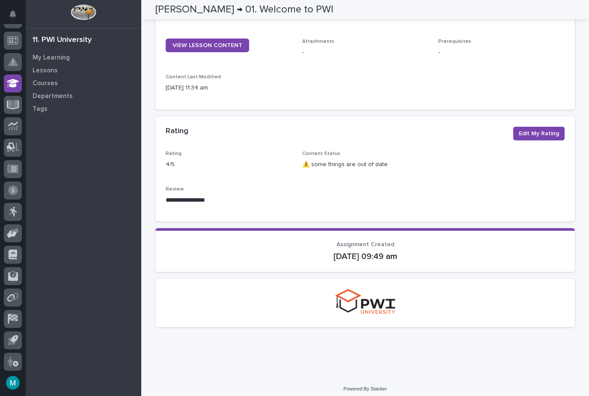
scroll to position [424, 0]
click at [540, 130] on span "Edit My Rating" at bounding box center [539, 133] width 40 height 9
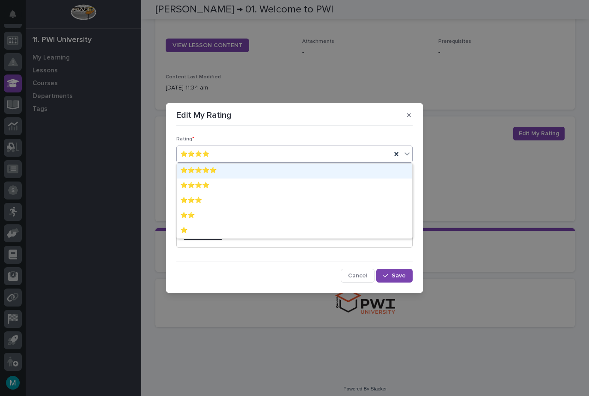
click at [225, 168] on div "⭐⭐⭐⭐⭐" at bounding box center [295, 171] width 236 height 15
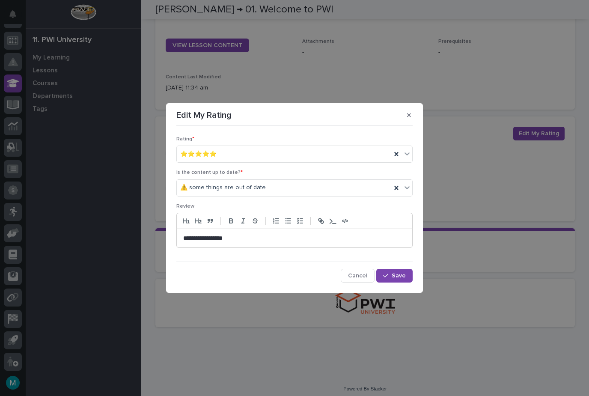
click at [400, 278] on span "Save" at bounding box center [399, 276] width 14 height 6
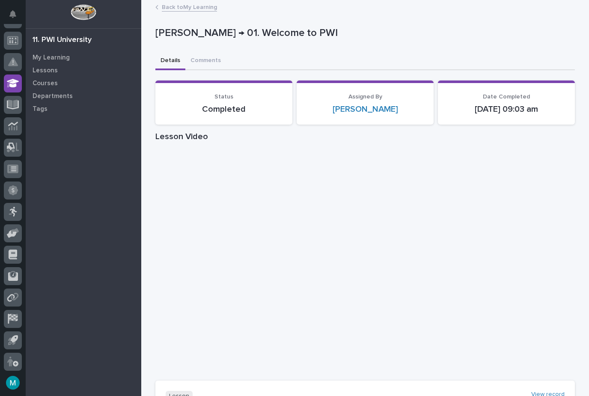
scroll to position [0, 0]
click at [189, 6] on link "Back to My Learning" at bounding box center [189, 7] width 55 height 10
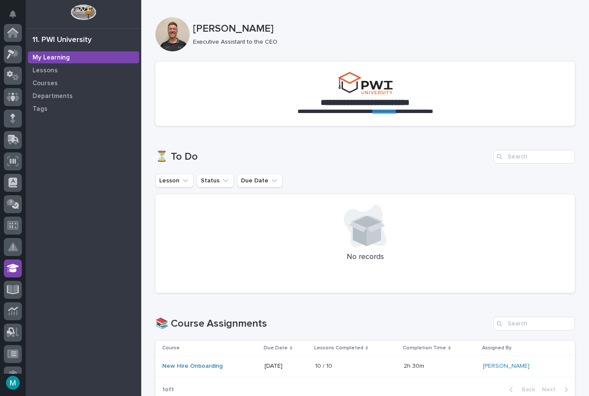
click at [15, 33] on icon at bounding box center [13, 33] width 9 height 9
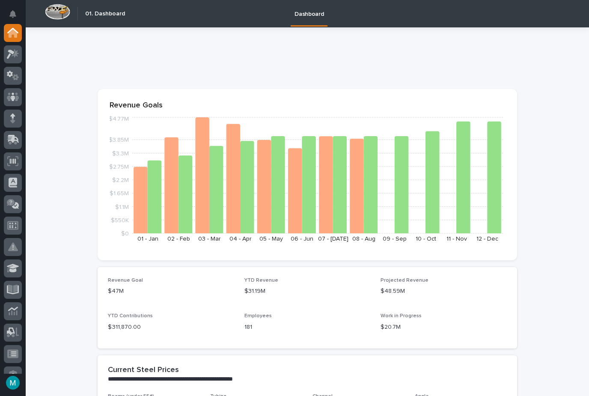
click at [115, 15] on h2 "01. Dashboard" at bounding box center [105, 13] width 40 height 7
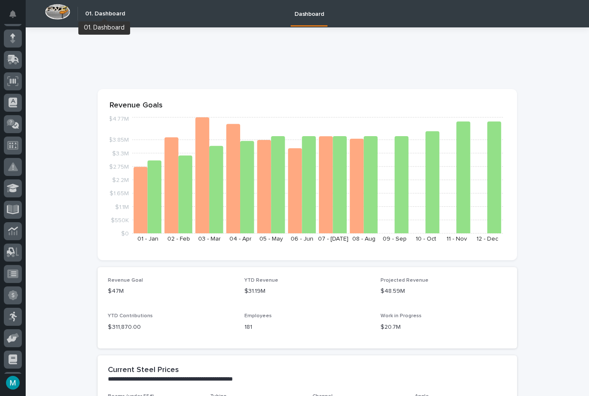
scroll to position [93, 0]
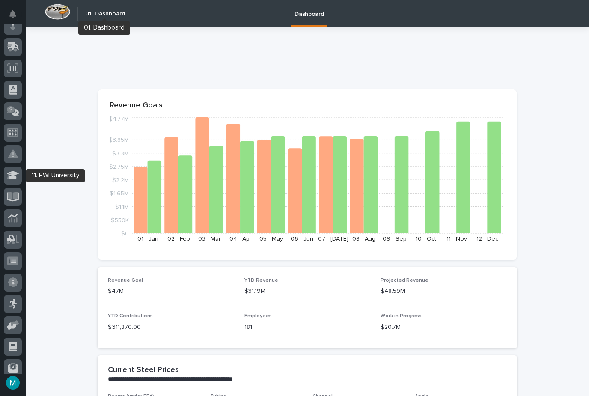
click at [15, 181] on div at bounding box center [13, 176] width 18 height 18
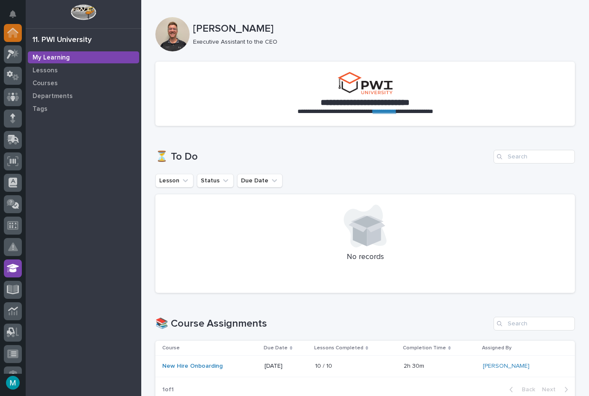
click at [13, 34] on icon at bounding box center [13, 33] width 9 height 9
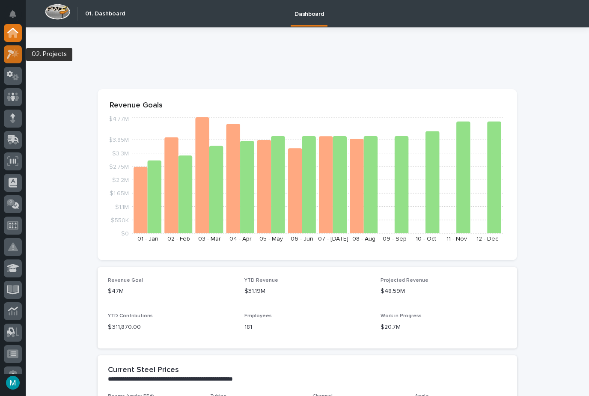
click at [14, 54] on icon at bounding box center [15, 53] width 7 height 9
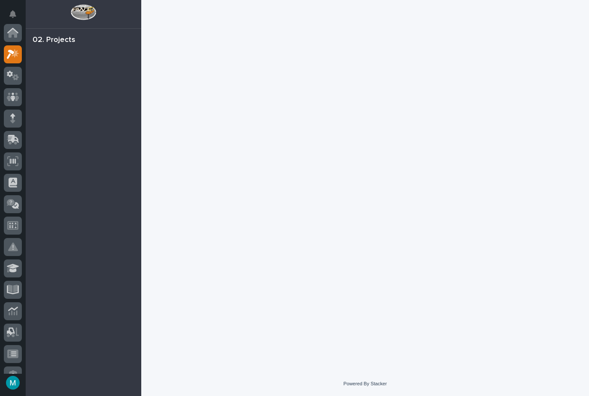
scroll to position [21, 0]
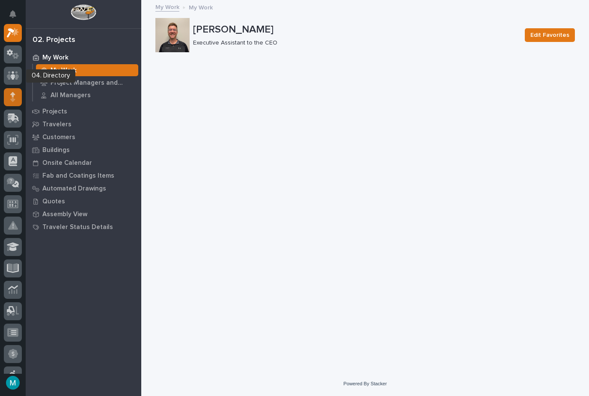
click at [13, 95] on icon at bounding box center [12, 94] width 5 height 5
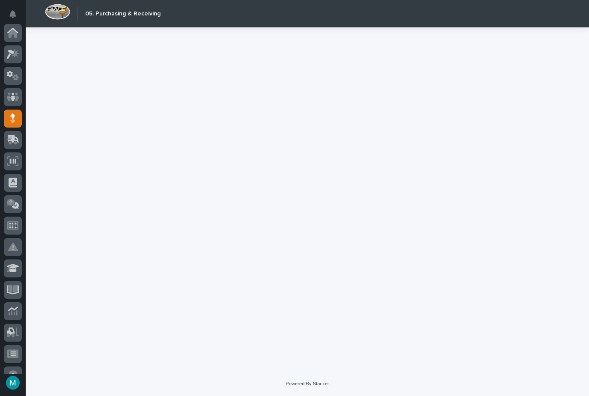
scroll to position [86, 0]
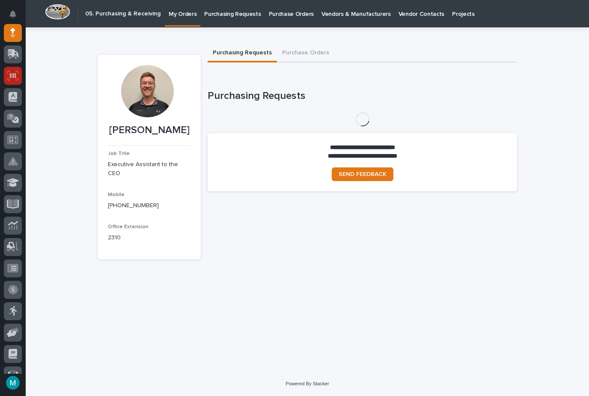
click at [13, 77] on icon at bounding box center [13, 75] width 6 height 5
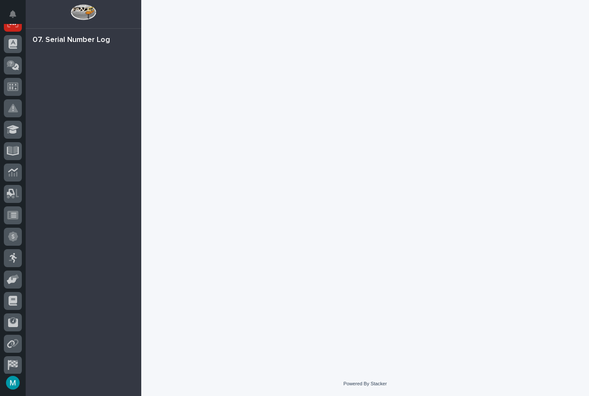
scroll to position [128, 0]
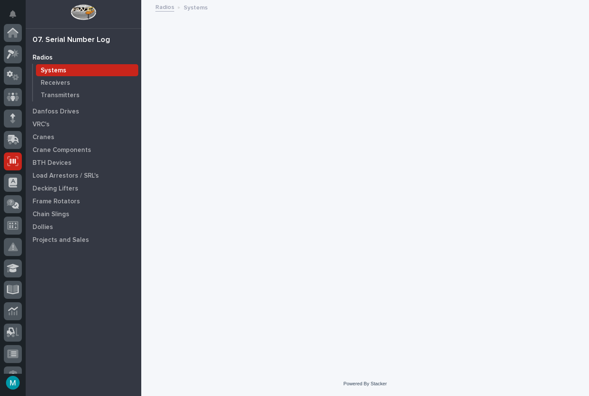
scroll to position [128, 0]
